Goal: Navigation & Orientation: Find specific page/section

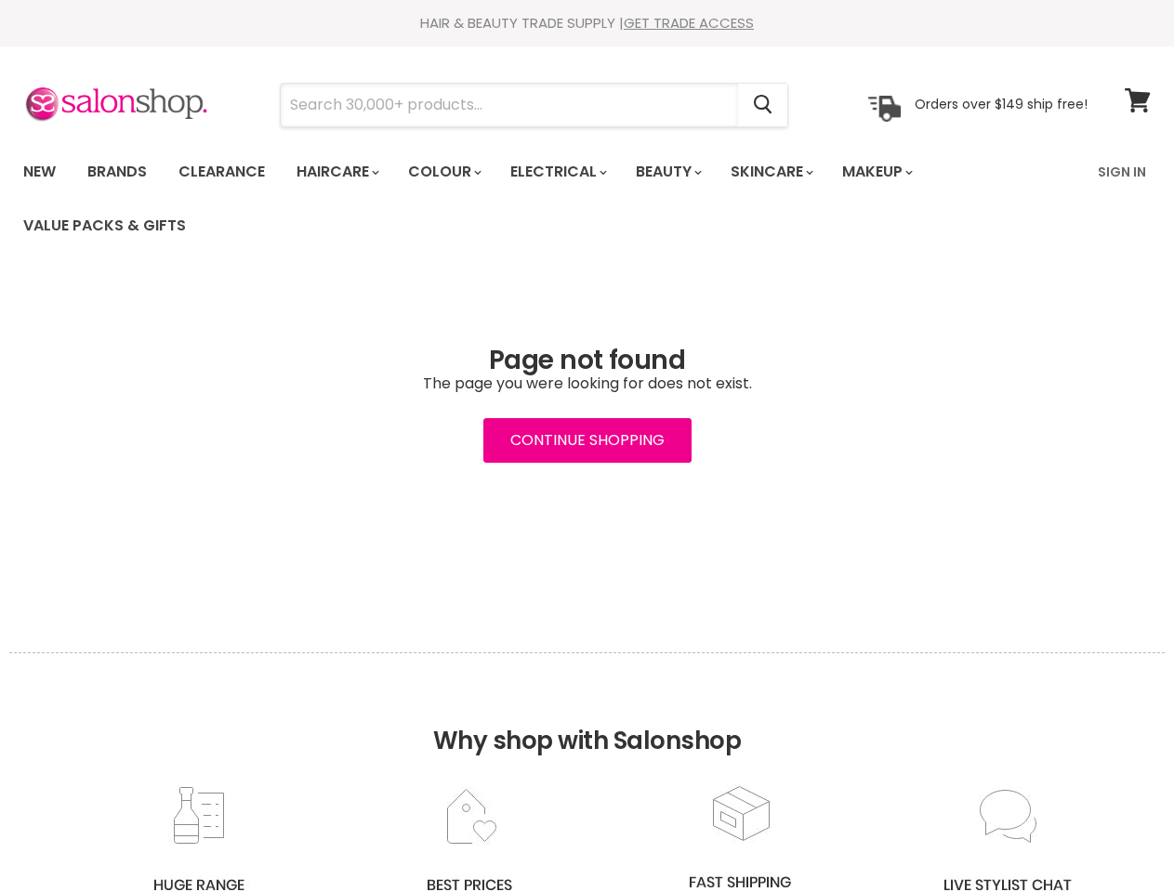
click at [510, 105] on input "Search" at bounding box center [509, 105] width 457 height 43
click at [764, 105] on icon "Search" at bounding box center [763, 106] width 19 height 20
click at [343, 172] on link "Haircare" at bounding box center [337, 171] width 108 height 39
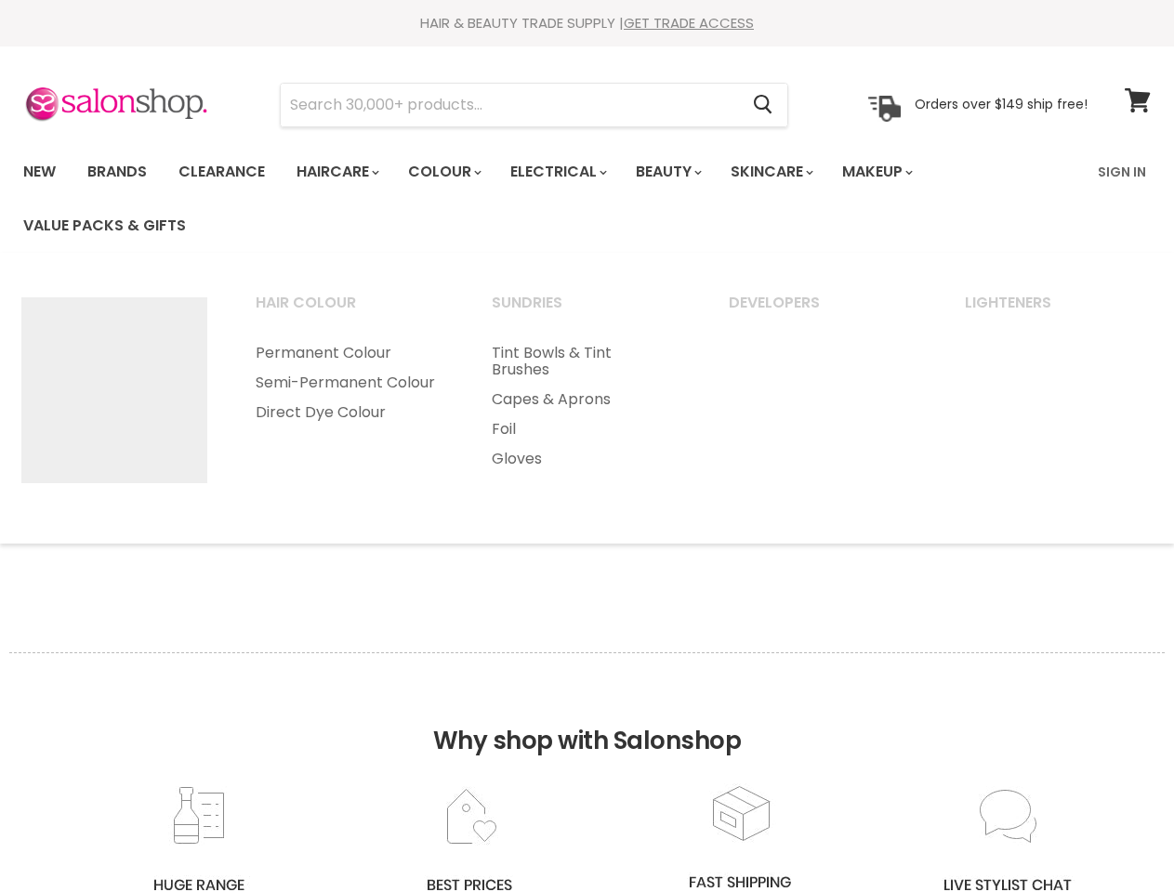
click at [455, 172] on link "Colour" at bounding box center [443, 171] width 99 height 39
click at [571, 172] on link "Electrical" at bounding box center [557, 171] width 122 height 39
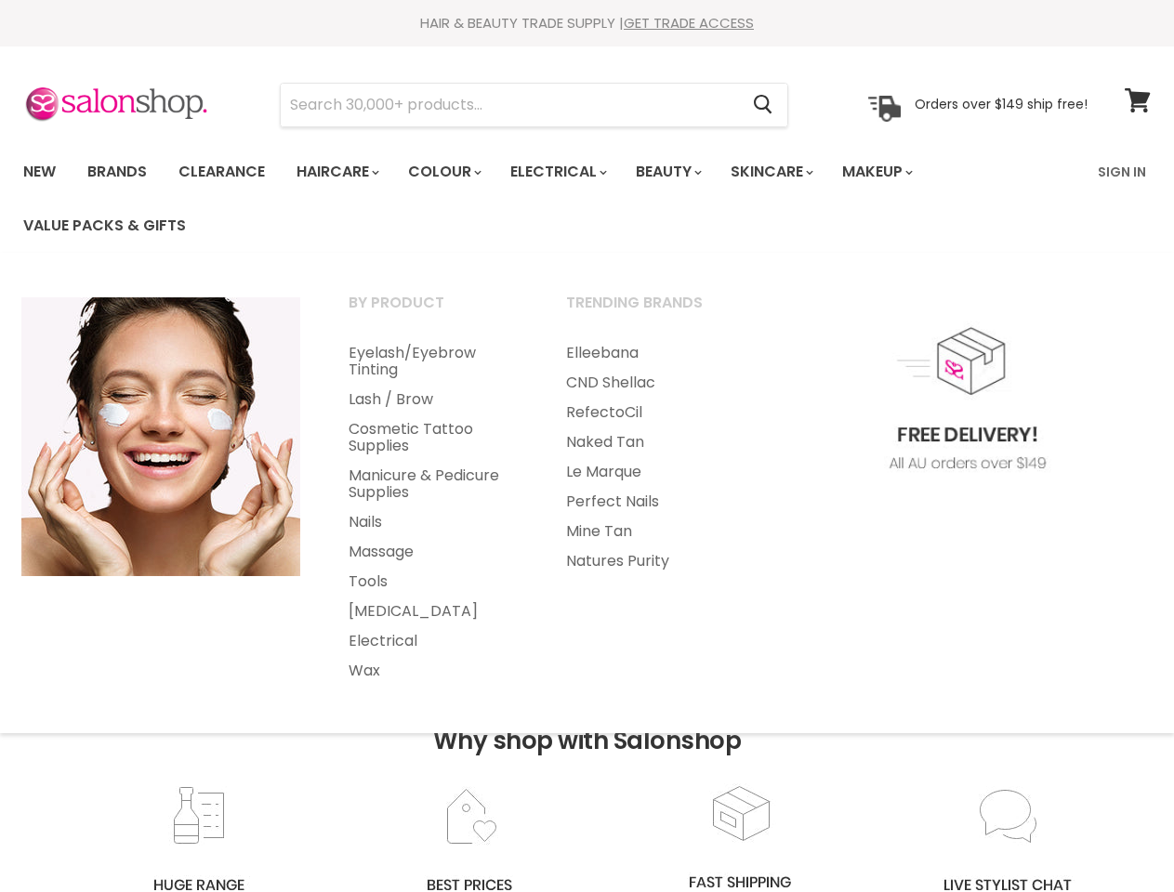
click at [684, 172] on link "Beauty" at bounding box center [667, 171] width 91 height 39
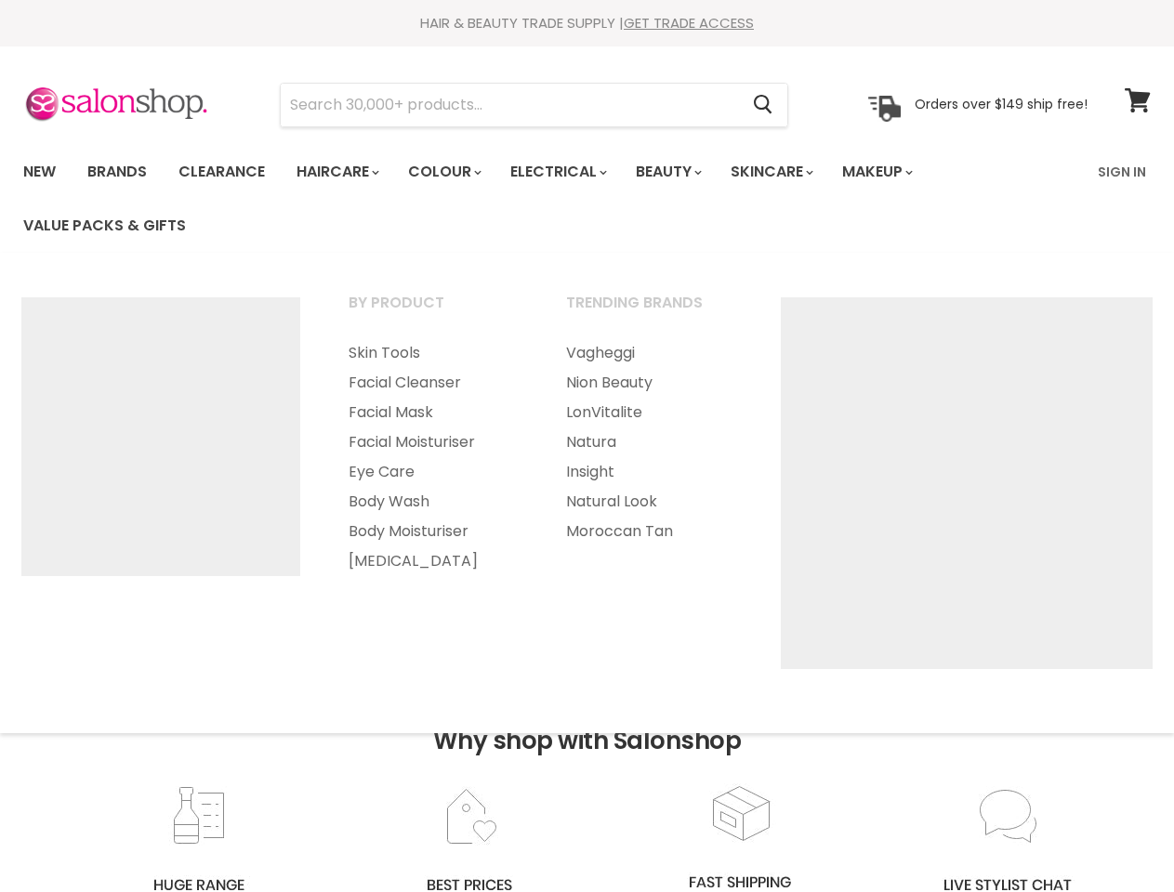
click at [792, 172] on link "Skincare" at bounding box center [771, 171] width 108 height 39
click at [902, 172] on link "Makeup" at bounding box center [876, 171] width 96 height 39
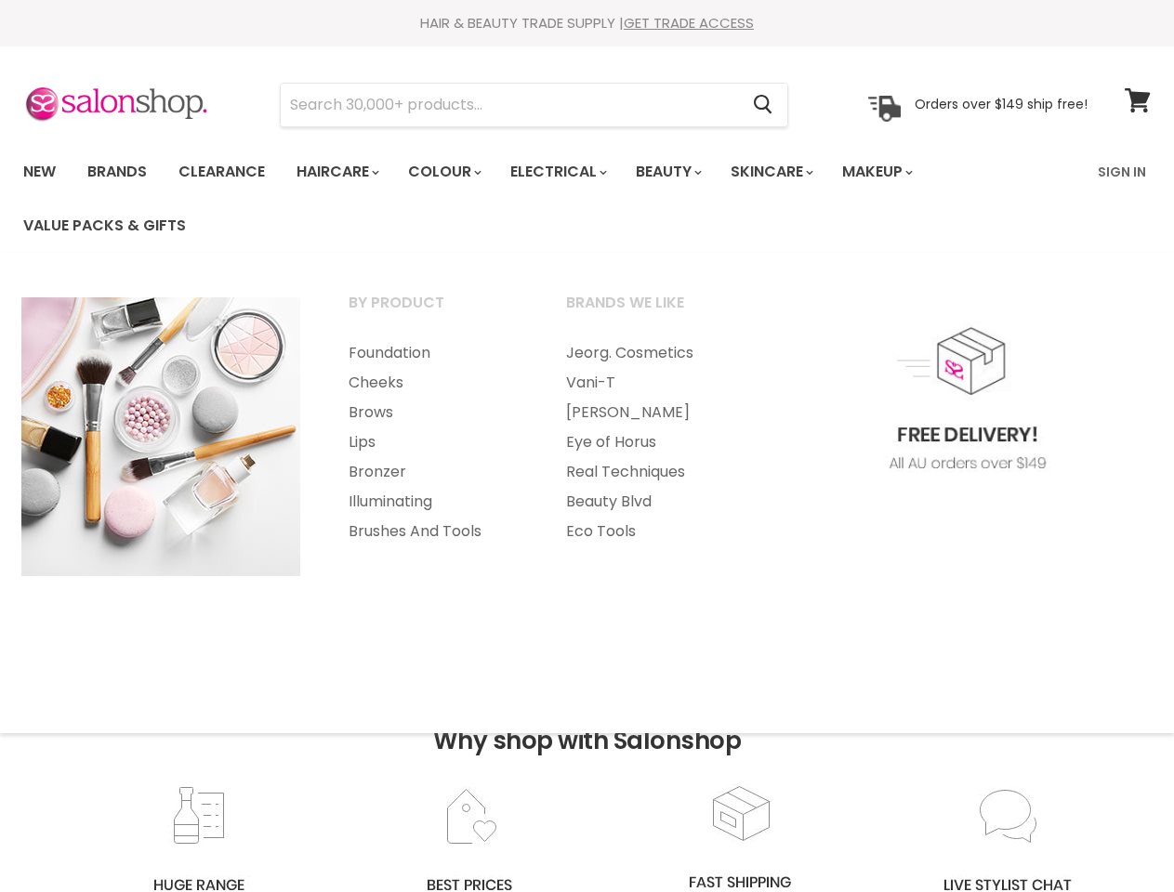
click at [586, 772] on h2 "Why shop with Salonshop" at bounding box center [586, 717] width 1155 height 131
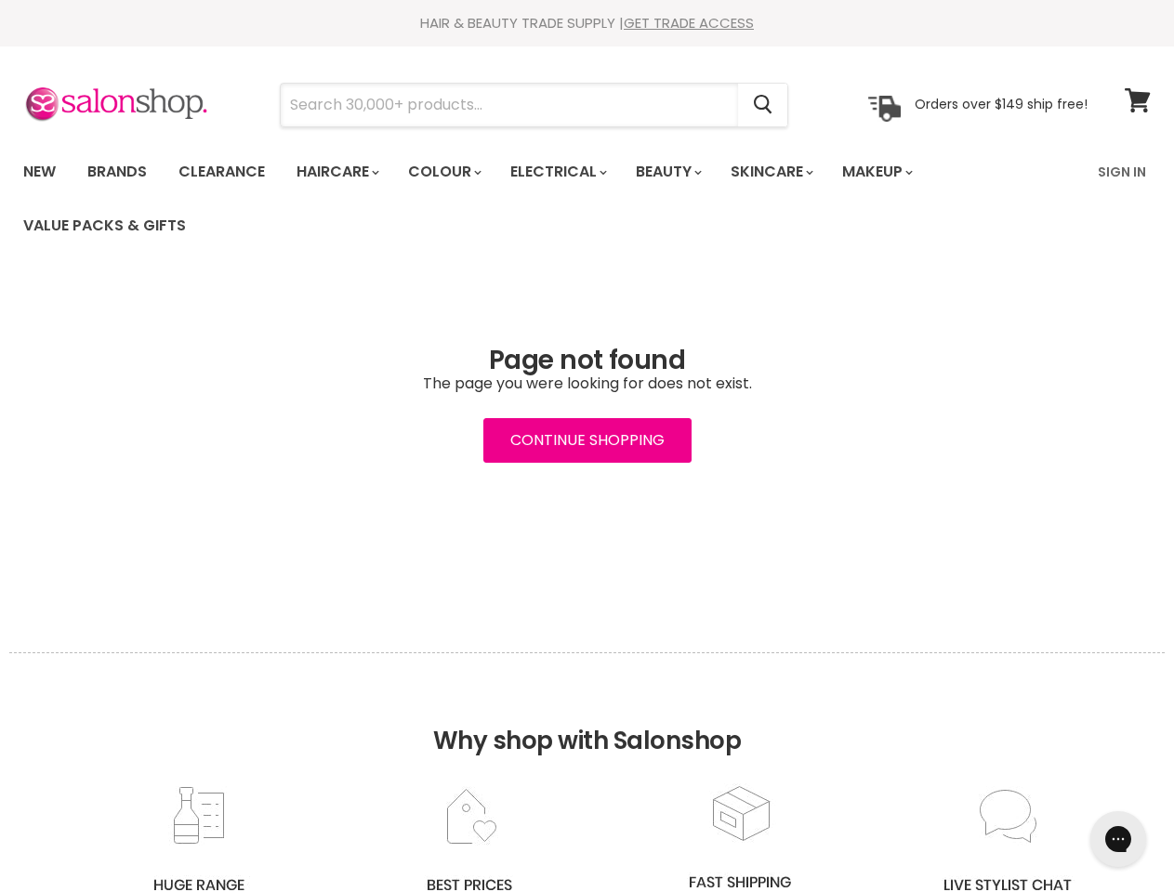
click at [510, 105] on input "Search" at bounding box center [509, 105] width 457 height 43
click at [764, 105] on icon "Search" at bounding box center [763, 106] width 19 height 20
click at [343, 172] on link "Haircare" at bounding box center [337, 171] width 108 height 39
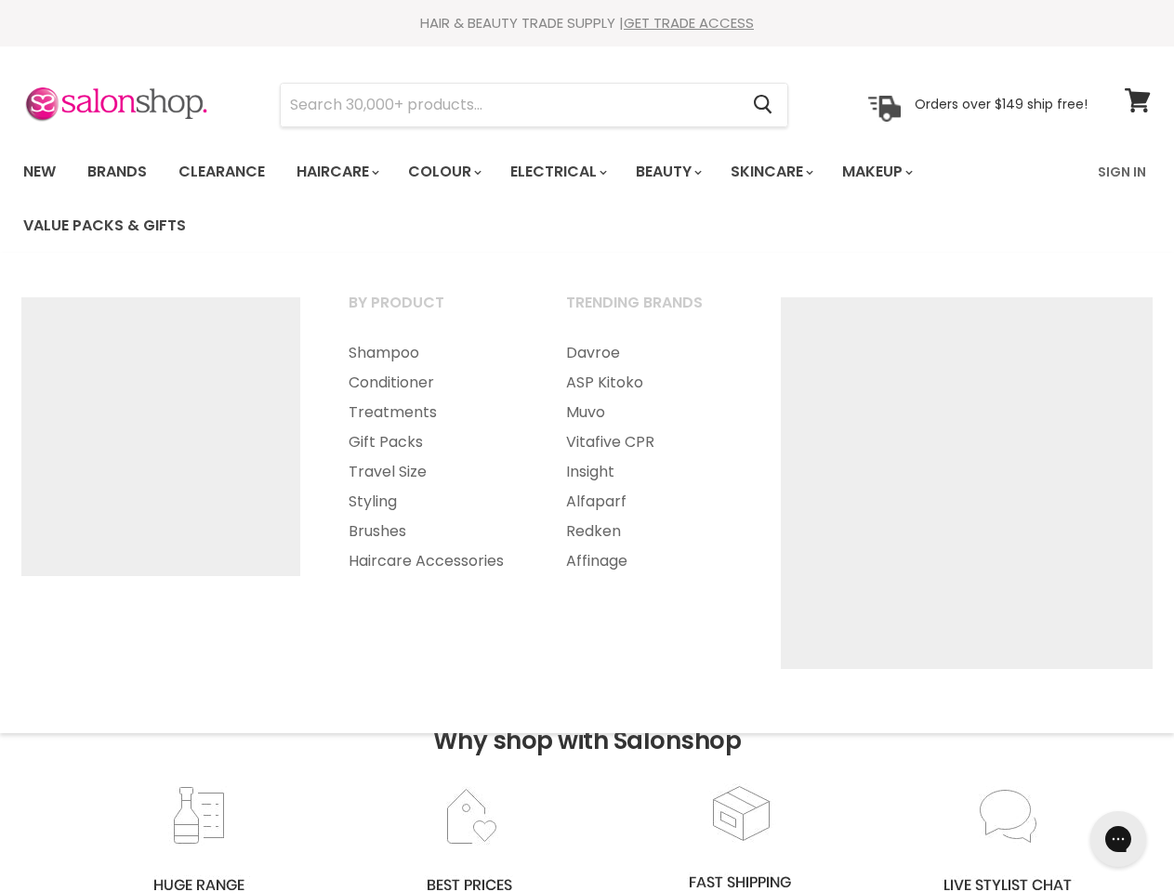
click at [455, 172] on link "Colour" at bounding box center [443, 171] width 99 height 39
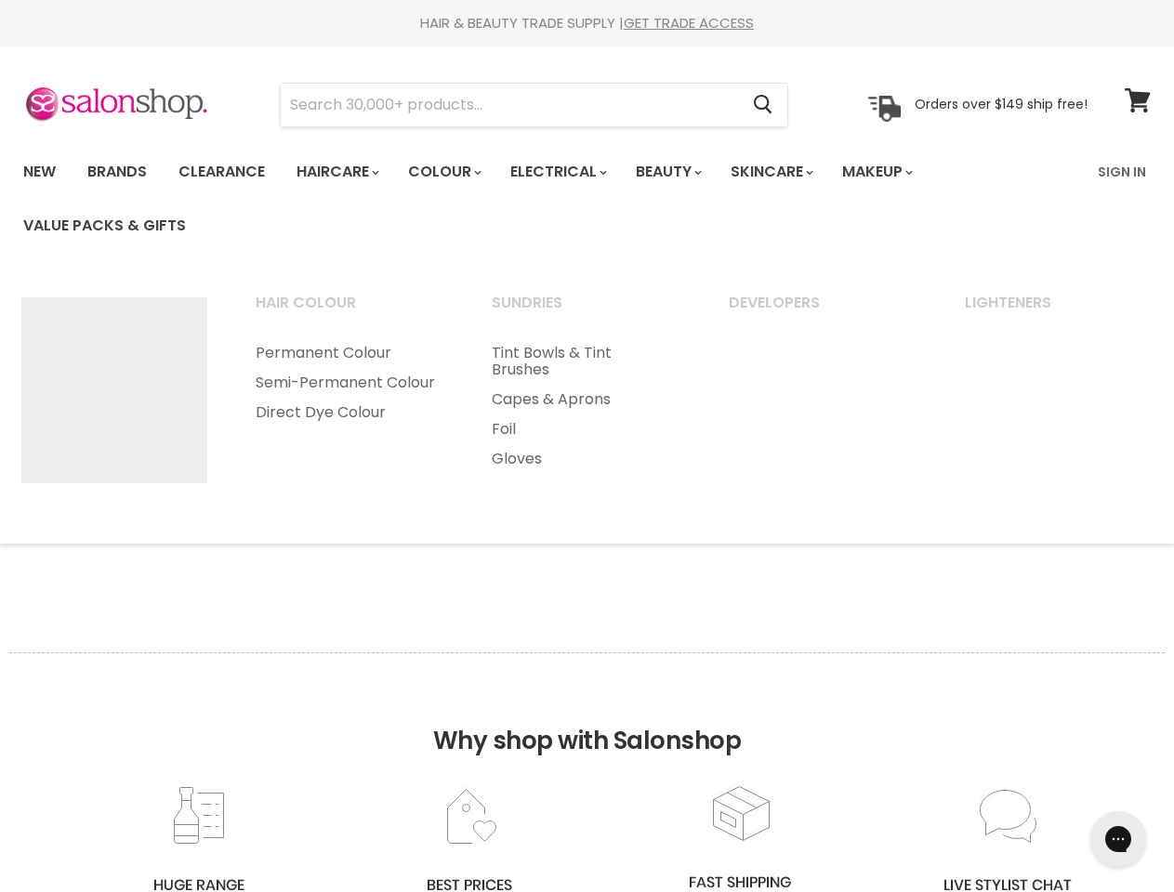
click at [571, 172] on link "Electrical" at bounding box center [557, 171] width 122 height 39
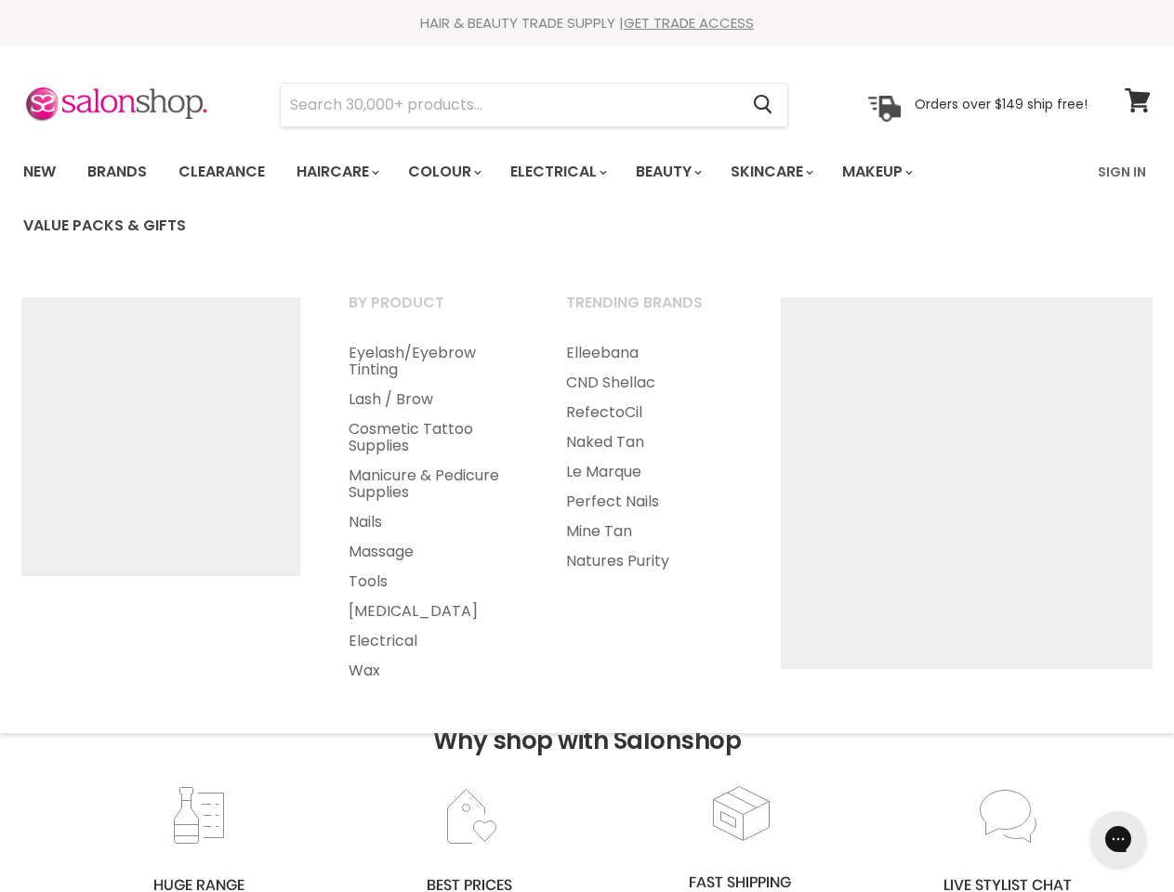
click at [684, 172] on link "Beauty" at bounding box center [667, 171] width 91 height 39
click at [792, 172] on link "Skincare" at bounding box center [771, 171] width 108 height 39
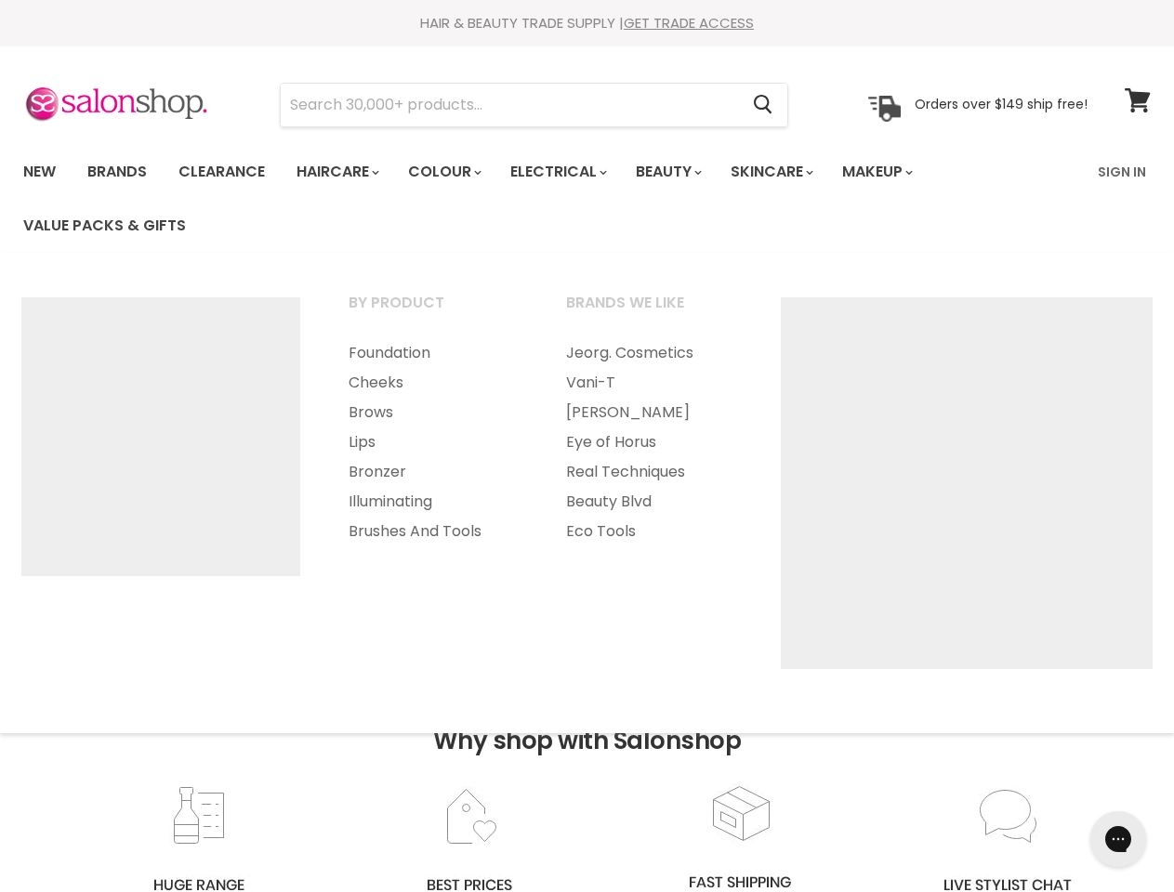
click at [902, 172] on link "Makeup" at bounding box center [876, 171] width 96 height 39
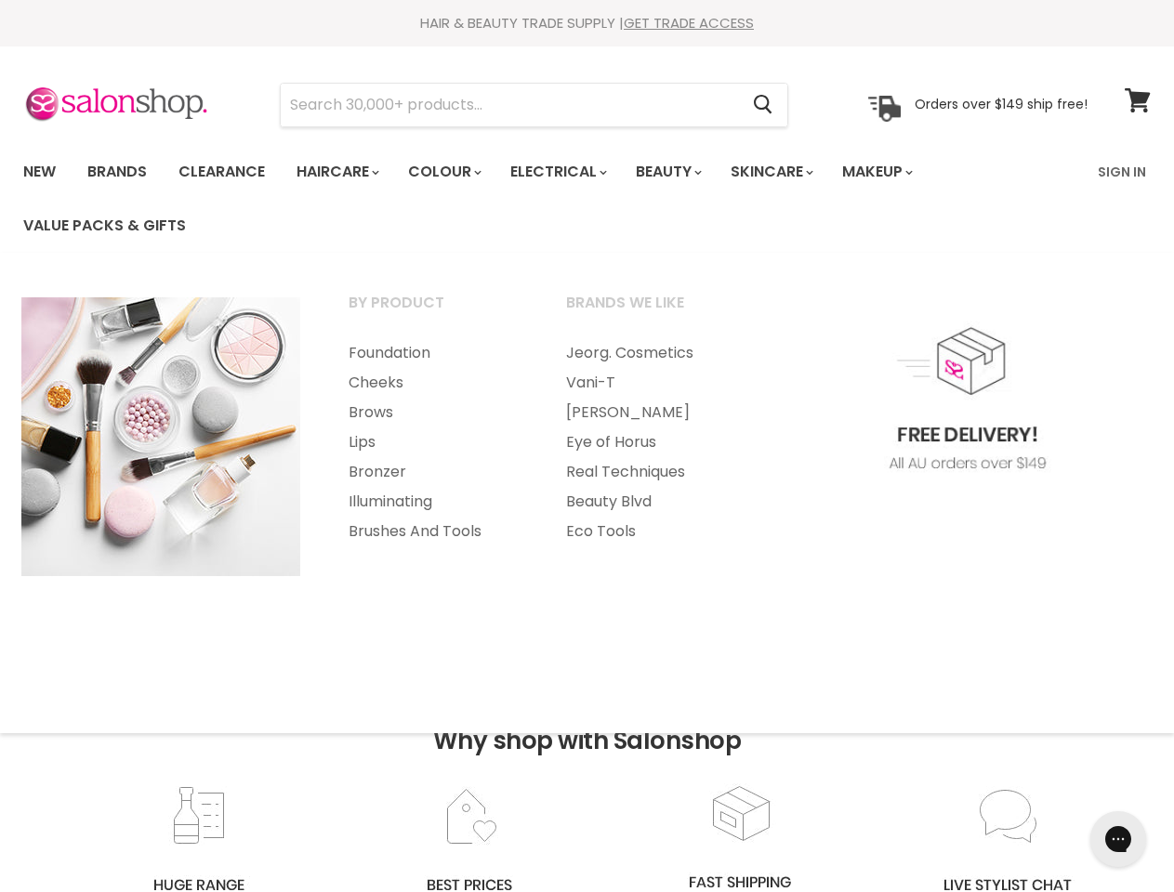
click at [586, 772] on h2 "Why shop with Salonshop" at bounding box center [586, 717] width 1155 height 131
